Goal: Task Accomplishment & Management: Manage account settings

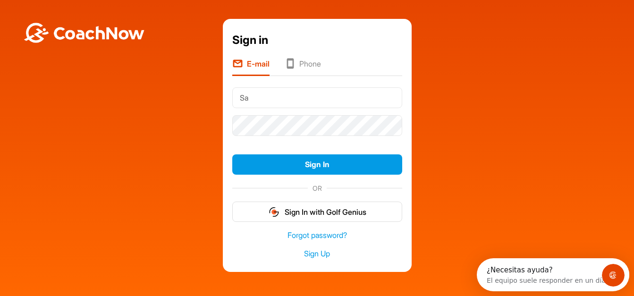
type input "[PERSON_NAME][EMAIL_ADDRESS][DOMAIN_NAME]"
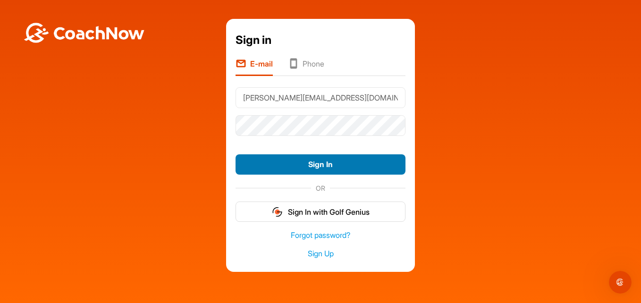
click at [300, 171] on button "Sign In" at bounding box center [321, 164] width 170 height 20
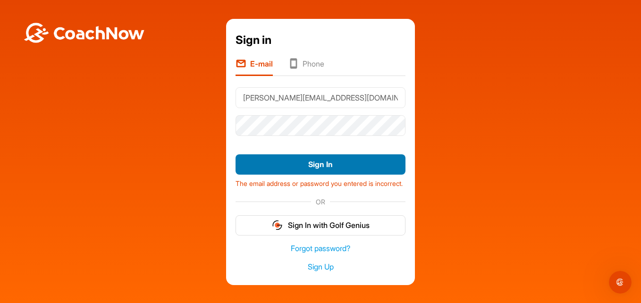
click at [305, 169] on button "Sign In" at bounding box center [321, 164] width 170 height 20
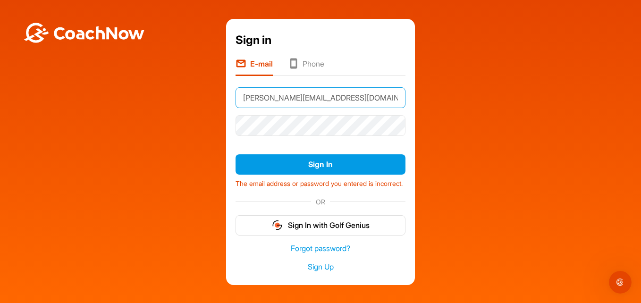
click at [326, 97] on input "[PERSON_NAME][EMAIL_ADDRESS][DOMAIN_NAME]" at bounding box center [321, 97] width 170 height 21
click at [222, 128] on div "Sign in E-mail Phone [PERSON_NAME][EMAIL_ADDRESS][DOMAIN_NAME] Sign In The emai…" at bounding box center [321, 152] width 632 height 266
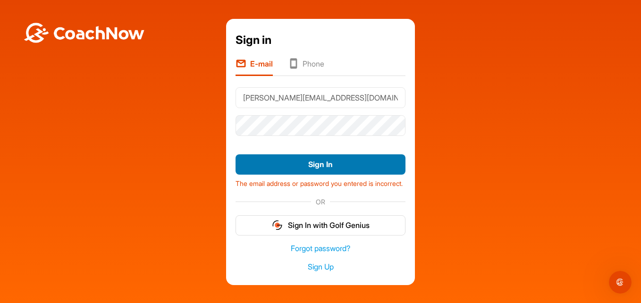
click at [325, 162] on button "Sign In" at bounding box center [321, 164] width 170 height 20
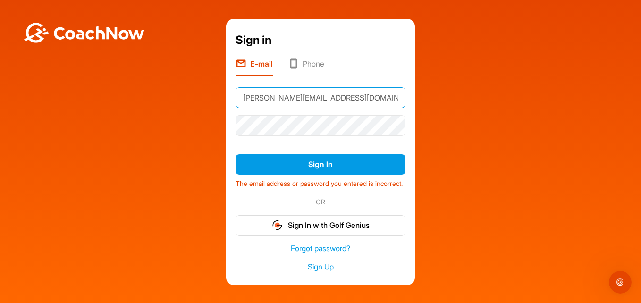
click at [357, 101] on input "[PERSON_NAME][EMAIL_ADDRESS][DOMAIN_NAME]" at bounding box center [321, 97] width 170 height 21
drag, startPoint x: 239, startPoint y: 100, endPoint x: 423, endPoint y: 123, distance: 185.2
click at [423, 123] on div "Sign in E-mail Phone [PERSON_NAME][EMAIL_ADDRESS][DOMAIN_NAME] Sign In The emai…" at bounding box center [321, 152] width 632 height 266
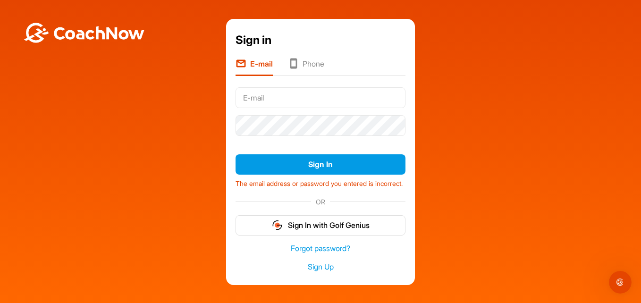
click at [330, 137] on div at bounding box center [321, 125] width 170 height 28
drag, startPoint x: 229, startPoint y: 124, endPoint x: 453, endPoint y: 147, distance: 225.5
click at [453, 147] on div "Sign in E-mail Phone Sign In The email address or password you entered is incor…" at bounding box center [321, 152] width 632 height 266
click at [228, 122] on div "Sign in E-mail Phone Sign In The email address or password you entered is incor…" at bounding box center [320, 152] width 189 height 266
